Goal: Task Accomplishment & Management: Manage account settings

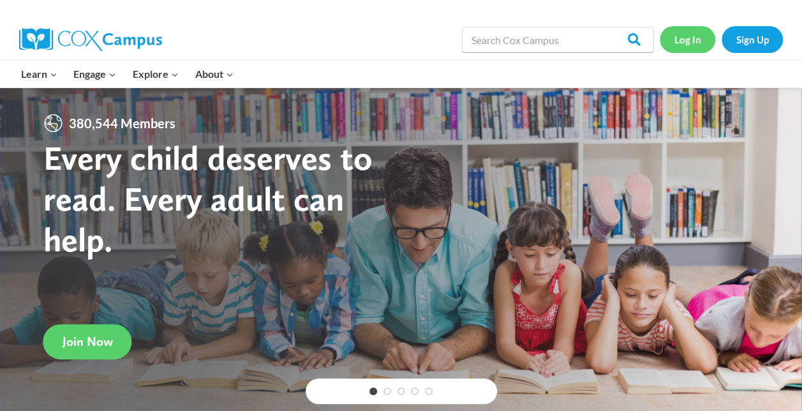
click at [675, 40] on link "Log In" at bounding box center [688, 39] width 56 height 26
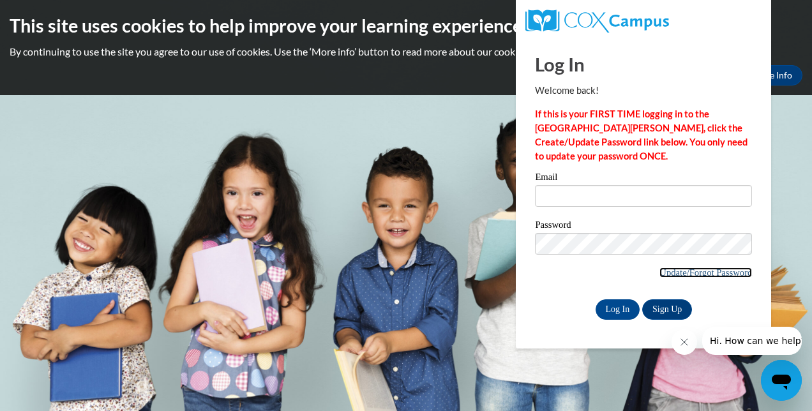
click at [687, 273] on link "Update/Forgot Password" at bounding box center [705, 272] width 93 height 10
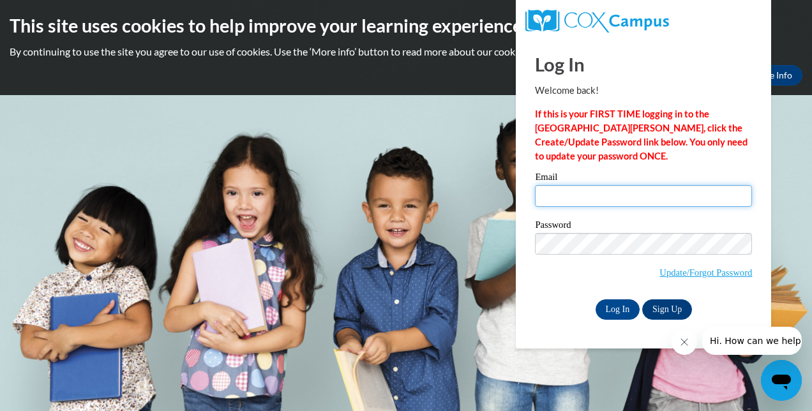
click at [605, 188] on input "Email" at bounding box center [643, 196] width 217 height 22
type input "[EMAIL_ADDRESS][DOMAIN_NAME]"
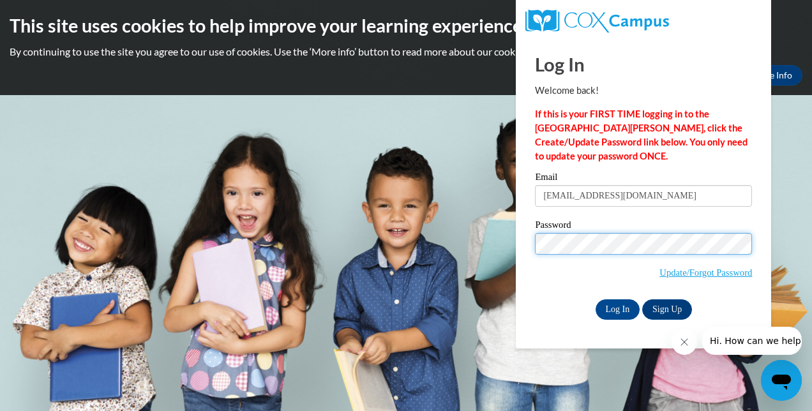
click at [596, 299] on input "Log In" at bounding box center [618, 309] width 45 height 20
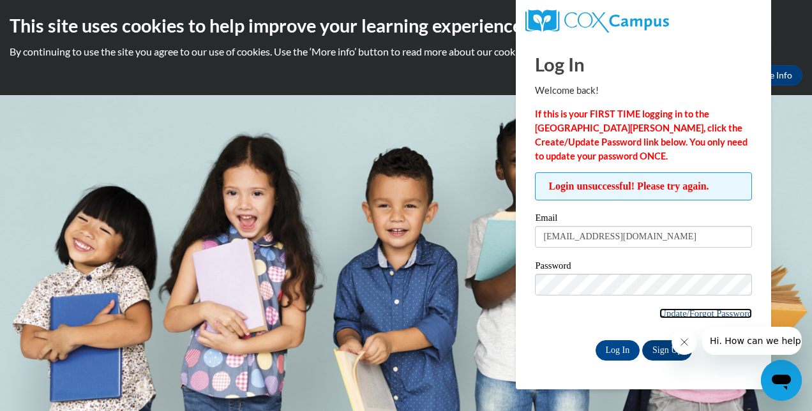
click at [673, 311] on link "Update/Forgot Password" at bounding box center [705, 313] width 93 height 10
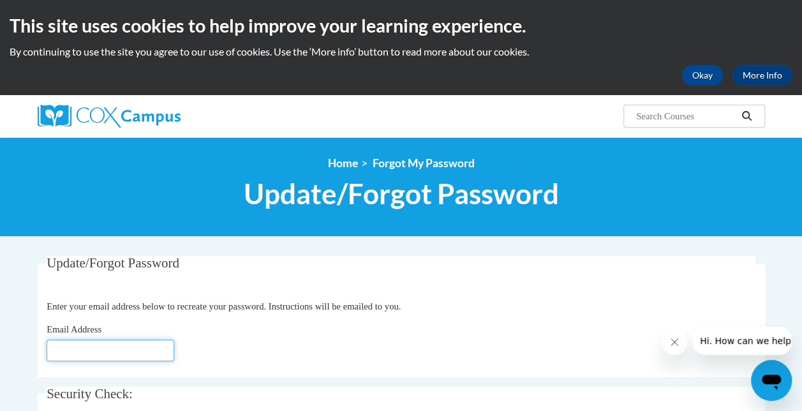
click at [163, 351] on input "Email Address" at bounding box center [111, 351] width 128 height 22
type input "[EMAIL_ADDRESS][DOMAIN_NAME]"
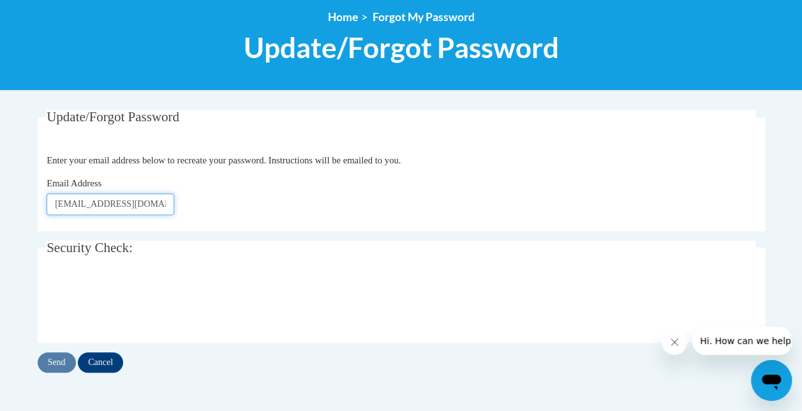
scroll to position [161, 0]
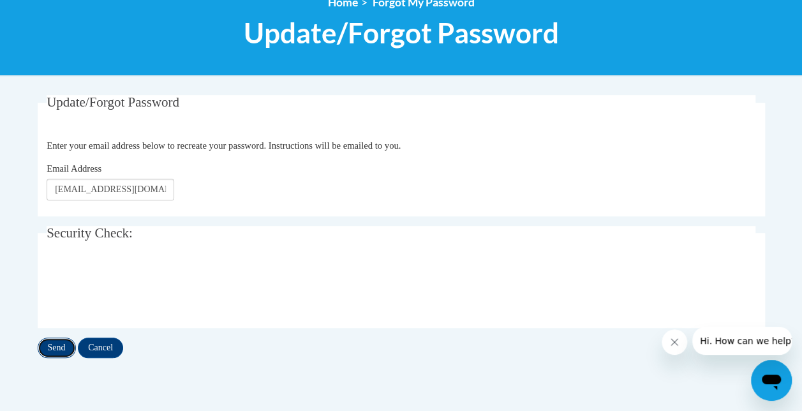
click at [59, 348] on input "Send" at bounding box center [57, 348] width 38 height 20
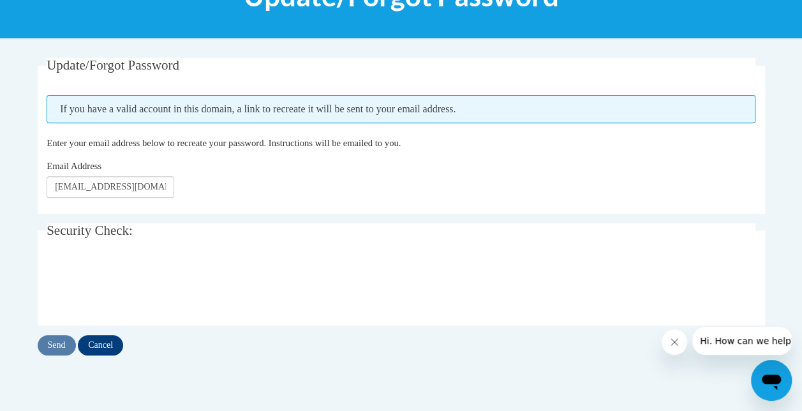
scroll to position [199, 0]
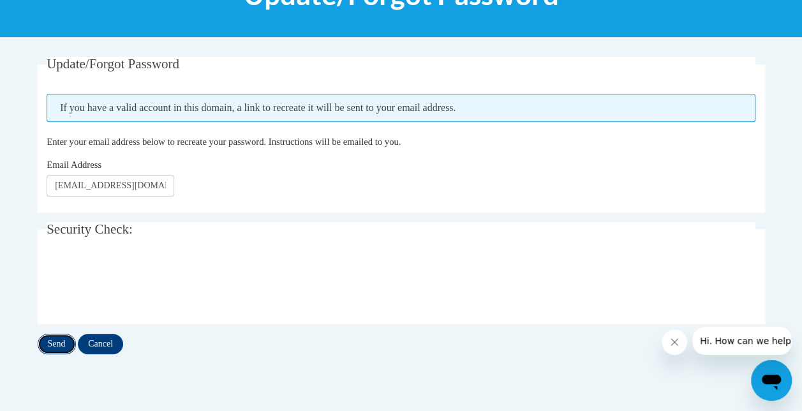
click at [54, 337] on input "Send" at bounding box center [57, 344] width 38 height 20
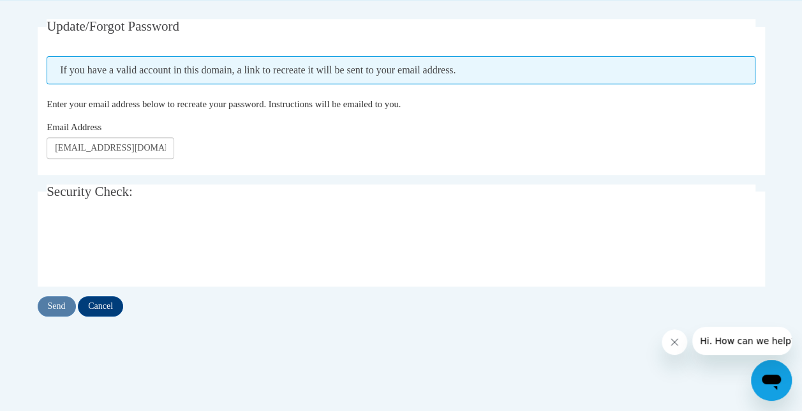
scroll to position [237, 0]
